Goal: Task Accomplishment & Management: Manage account settings

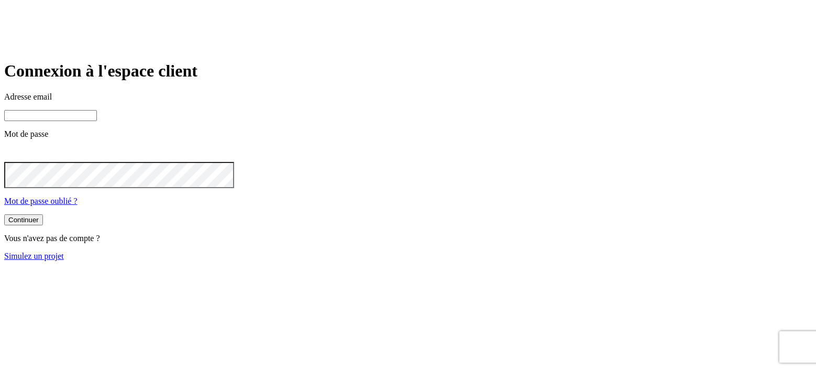
click at [97, 121] on input at bounding box center [50, 115] width 93 height 11
click at [97, 121] on input "james.bind+15@nalo.fr" at bounding box center [50, 115] width 93 height 11
type input "james.bond+15@nalo.fr"
click at [17, 160] on icon at bounding box center [10, 153] width 13 height 13
click at [424, 261] on div "Continuer Vous n'avez pas de compte ? Simulez un projet" at bounding box center [408, 237] width 808 height 47
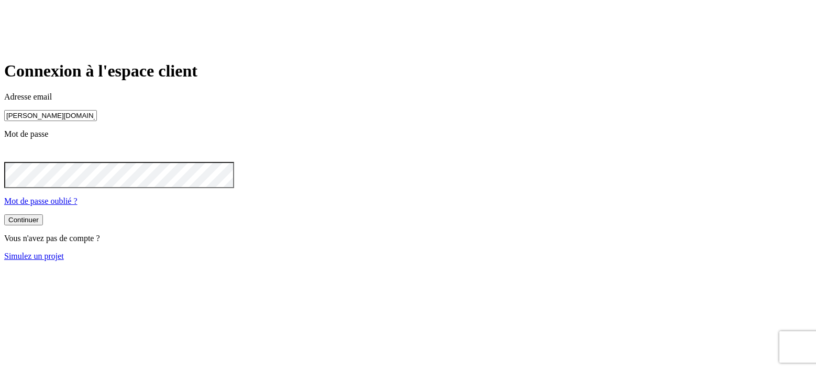
click at [39, 224] on div "Continuer" at bounding box center [23, 220] width 30 height 8
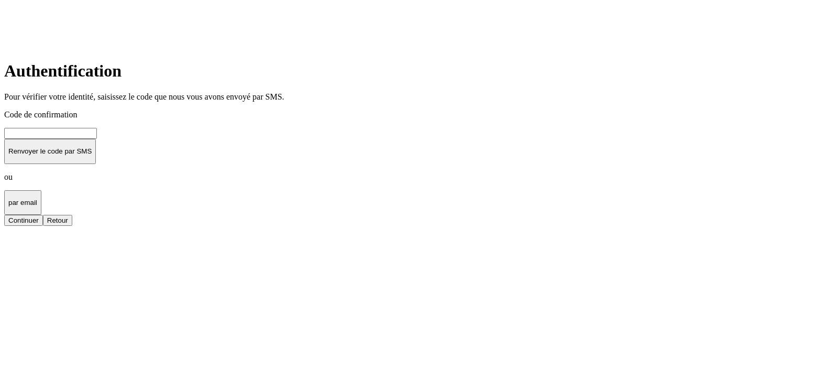
click at [97, 139] on input at bounding box center [50, 133] width 93 height 11
click at [214, 205] on main "Authentification Pour vérifier votre identité, saisissez le code que nous vous …" at bounding box center [408, 143] width 808 height 165
click at [37, 206] on p "par email" at bounding box center [22, 203] width 29 height 8
